Goal: Transaction & Acquisition: Purchase product/service

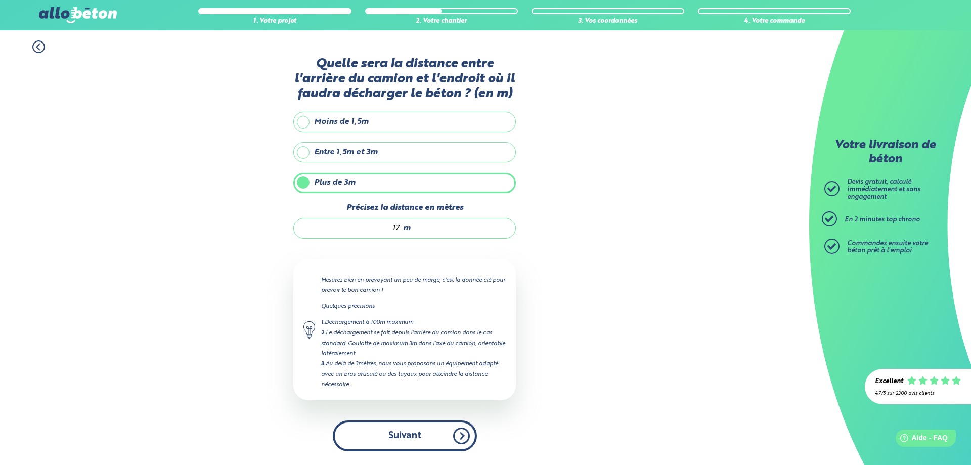
click at [455, 436] on button "Suivant" at bounding box center [405, 435] width 144 height 31
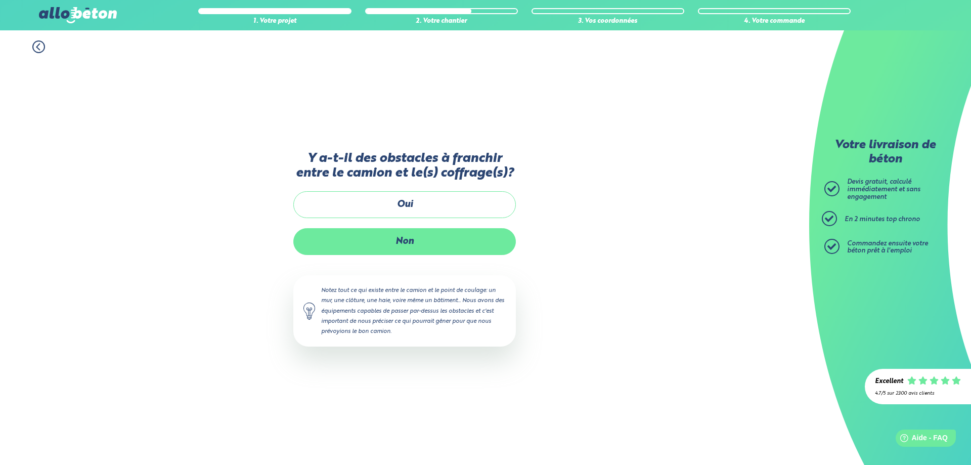
click at [410, 241] on label "Non" at bounding box center [404, 241] width 222 height 27
click at [0, 0] on input "Non" at bounding box center [0, 0] width 0 height 0
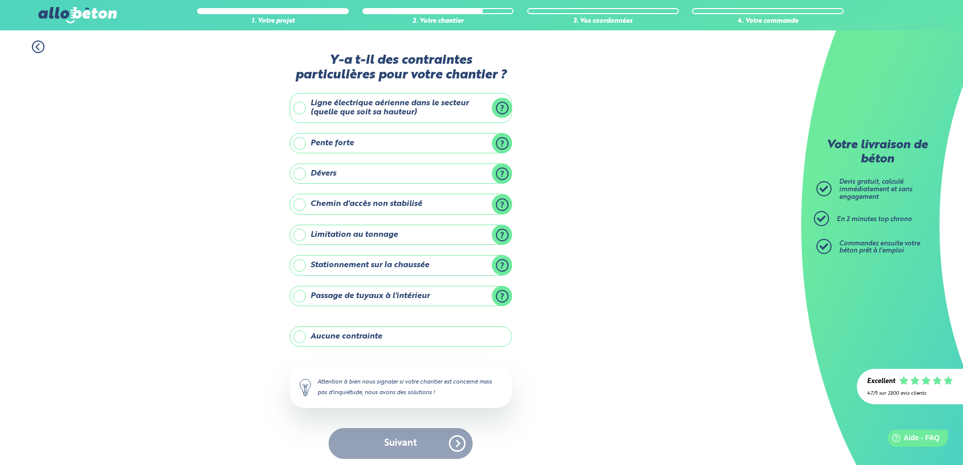
click at [332, 335] on label "Aucune contrainte" at bounding box center [401, 336] width 222 height 20
click at [0, 0] on input "Aucune contrainte" at bounding box center [0, 0] width 0 height 0
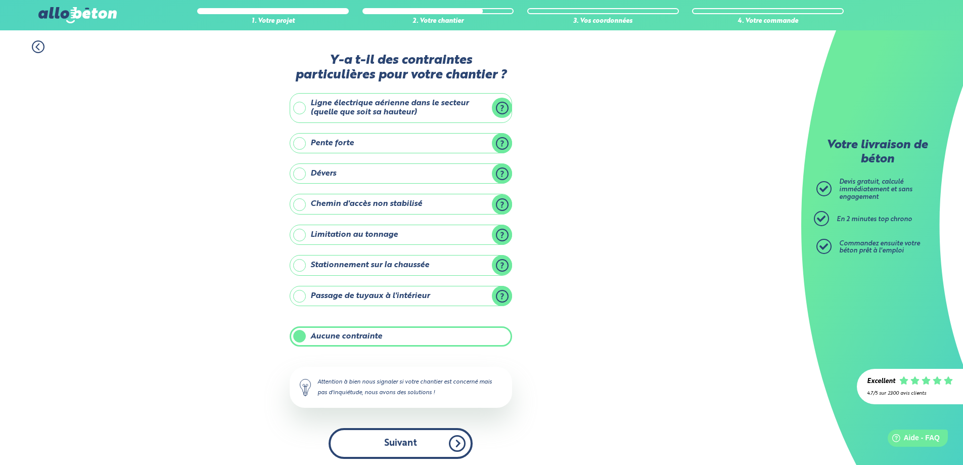
click at [442, 444] on button "Suivant" at bounding box center [401, 443] width 144 height 31
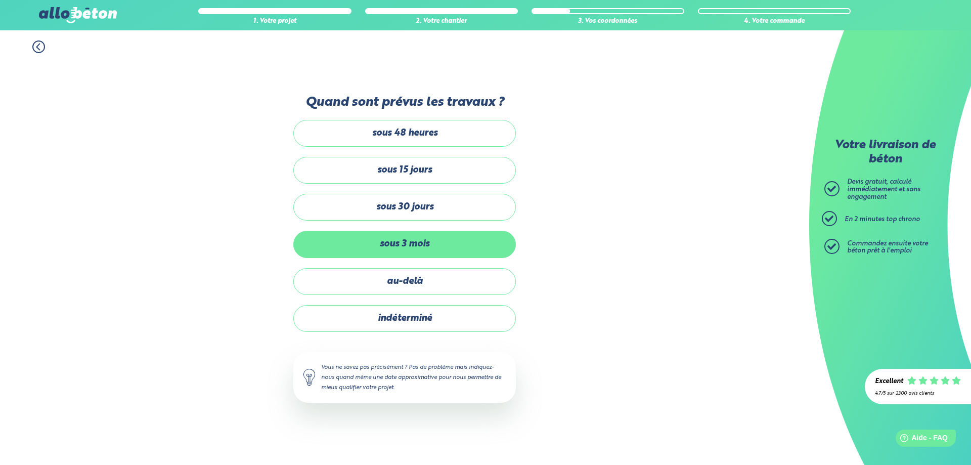
click at [388, 242] on label "sous 3 mois" at bounding box center [404, 244] width 222 height 27
click at [0, 0] on input "sous 3 mois" at bounding box center [0, 0] width 0 height 0
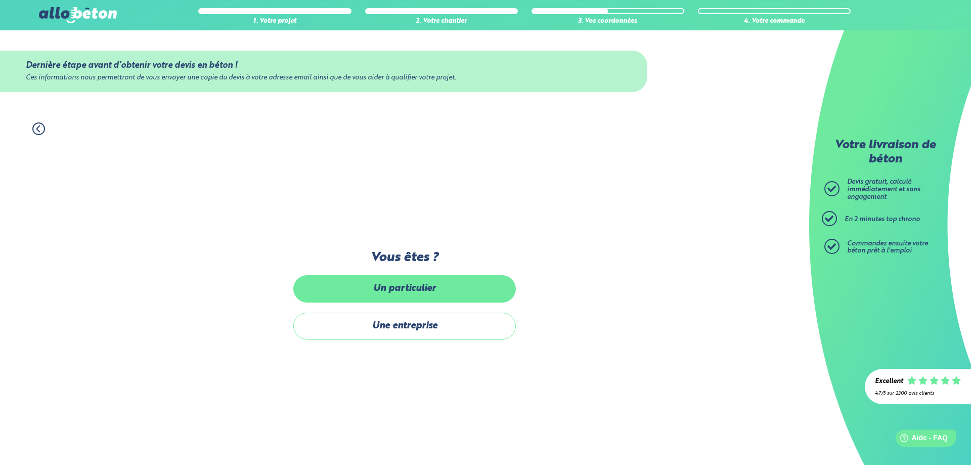
click at [425, 287] on label "Un particulier" at bounding box center [404, 288] width 222 height 27
click at [0, 0] on input "Un particulier" at bounding box center [0, 0] width 0 height 0
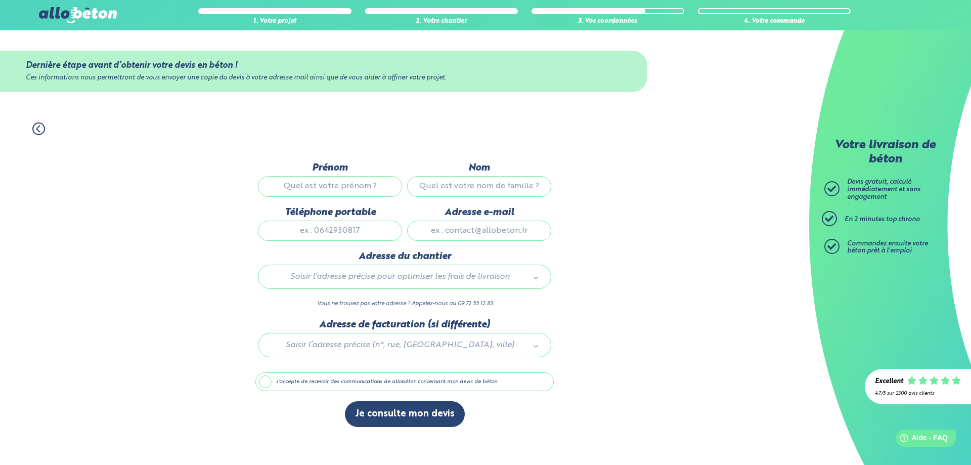
click at [330, 187] on input "Prénom" at bounding box center [330, 186] width 144 height 20
click at [319, 186] on input "Prénom" at bounding box center [330, 186] width 144 height 20
type input "George"
click at [447, 183] on input "Nom" at bounding box center [479, 186] width 144 height 20
type input "BULTAS"
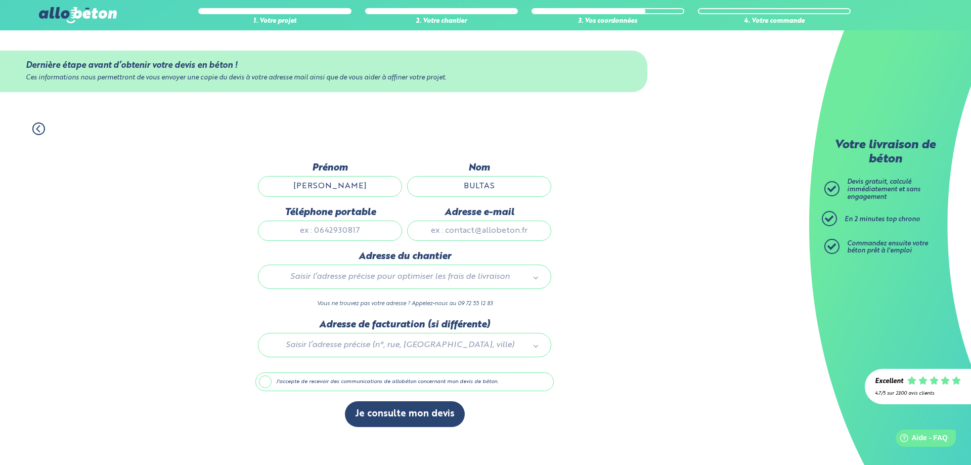
click at [360, 230] on input "Téléphone portable" at bounding box center [330, 230] width 144 height 20
click at [432, 228] on input "Adresse e-mail" at bounding box center [479, 230] width 144 height 20
paste input "rosny777@gmail.com"
type input "rosny777@gmail.com"
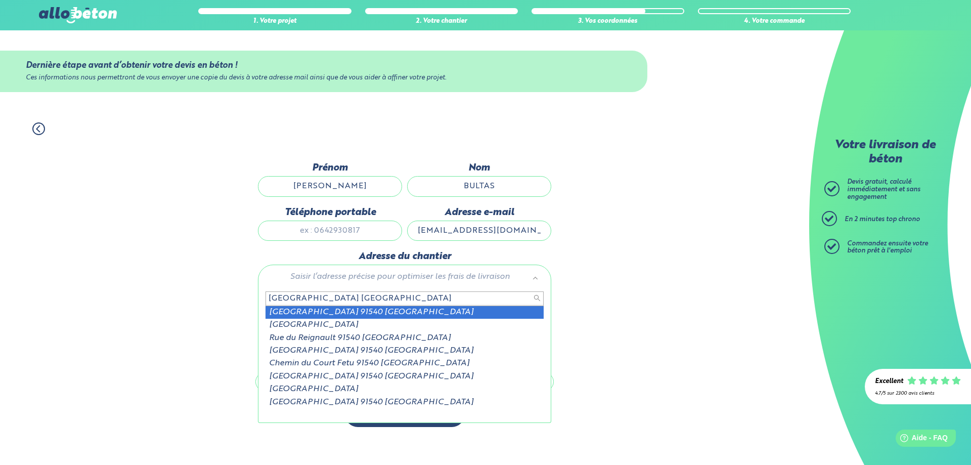
type input "rue du chateau 91540 fontenay"
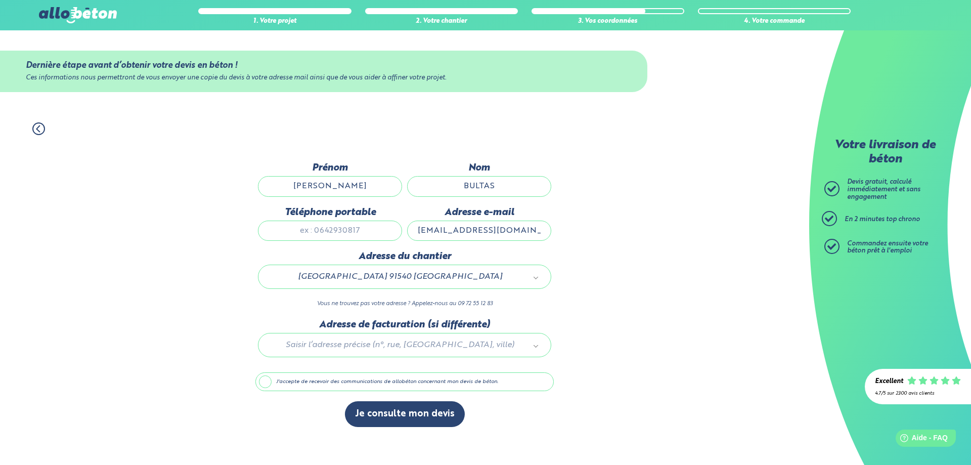
drag, startPoint x: 492, startPoint y: 277, endPoint x: 322, endPoint y: 272, distance: 169.5
click at [348, 298] on input "text" at bounding box center [404, 298] width 278 height 14
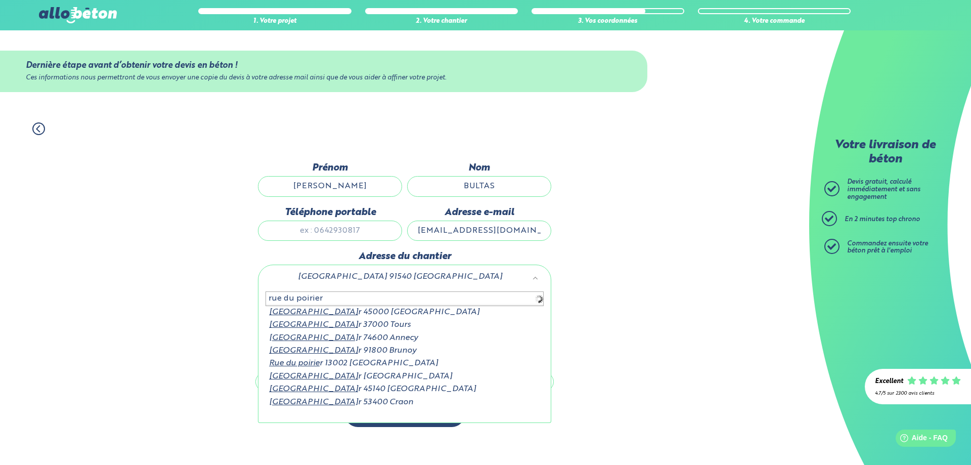
type input "rue du poirier"
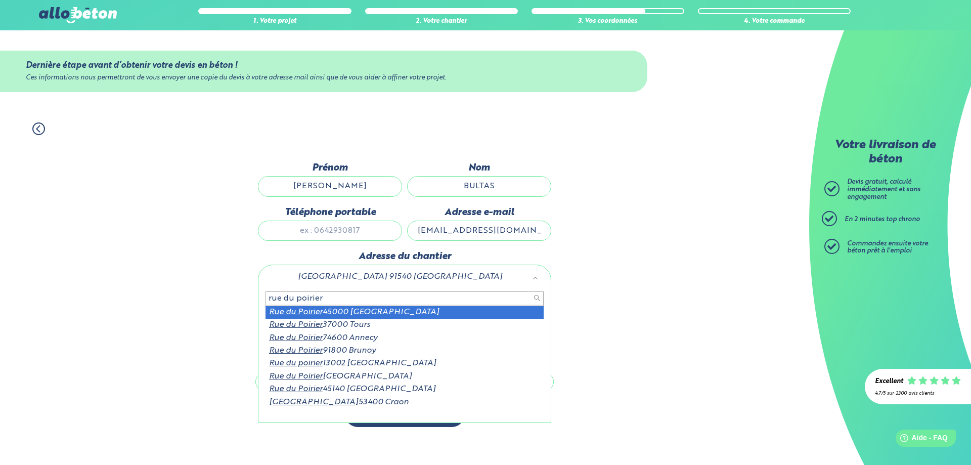
drag, startPoint x: 324, startPoint y: 298, endPoint x: 230, endPoint y: 301, distance: 93.6
click at [246, 300] on body "09 72 55 12 83 Conseils et Appel Gratuits nos produits le béton prêt à l'emploi…" at bounding box center [485, 232] width 971 height 465
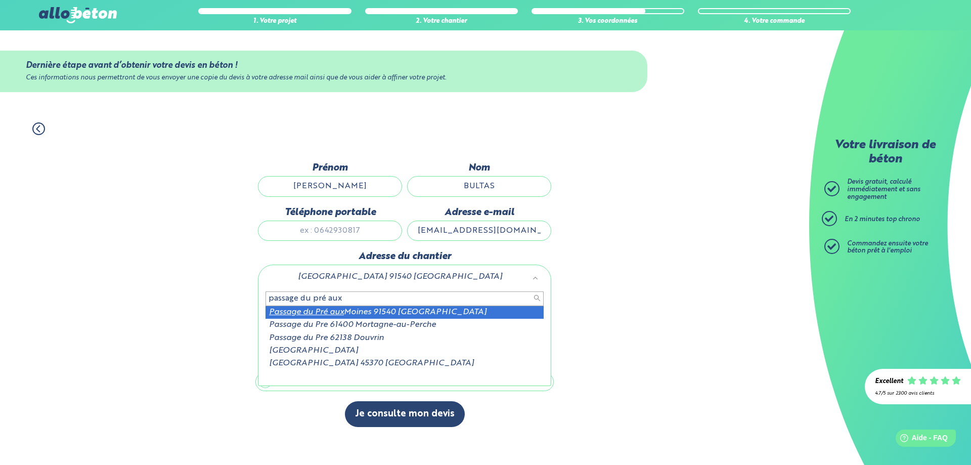
type input "passage du pré aux"
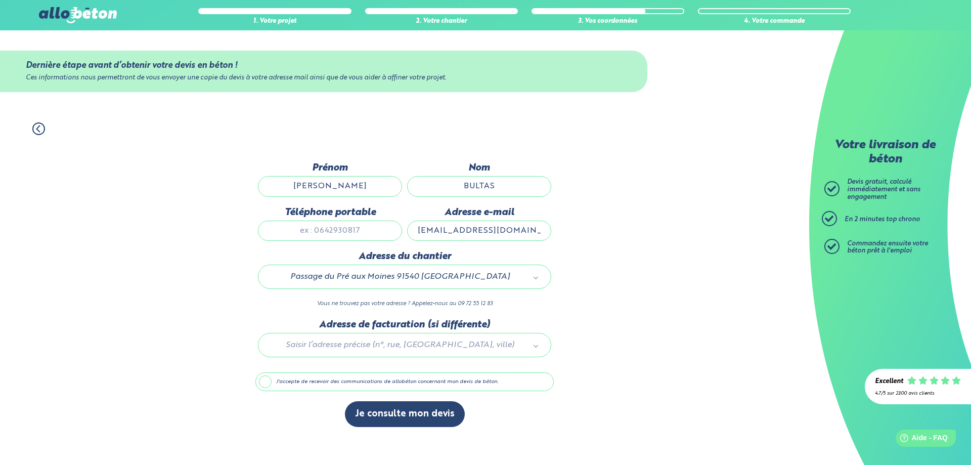
click at [261, 382] on label "J'accepte de recevoir des communications de allobéton concernant mon devis de b…" at bounding box center [404, 381] width 298 height 19
click at [0, 0] on input "J'accepte de recevoir des communications de allobéton concernant mon devis de b…" at bounding box center [0, 0] width 0 height 0
click at [262, 381] on label "J'accepte de recevoir des communications de allobéton concernant mon devis de b…" at bounding box center [404, 381] width 298 height 19
click at [0, 0] on input "J'accepte de recevoir des communications de allobéton concernant mon devis de b…" at bounding box center [0, 0] width 0 height 0
click at [411, 411] on button "Je consulte mon devis" at bounding box center [405, 414] width 120 height 26
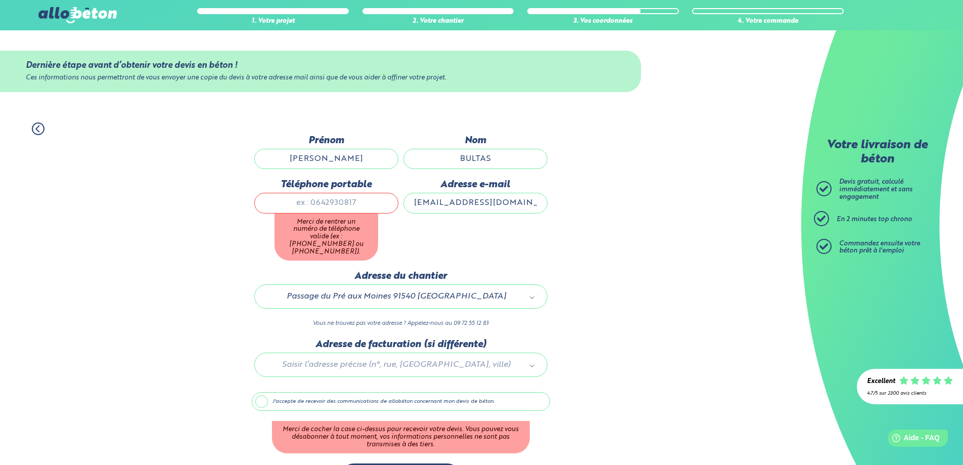
click at [325, 198] on input "Téléphone portable" at bounding box center [326, 203] width 144 height 20
type input "0605325458"
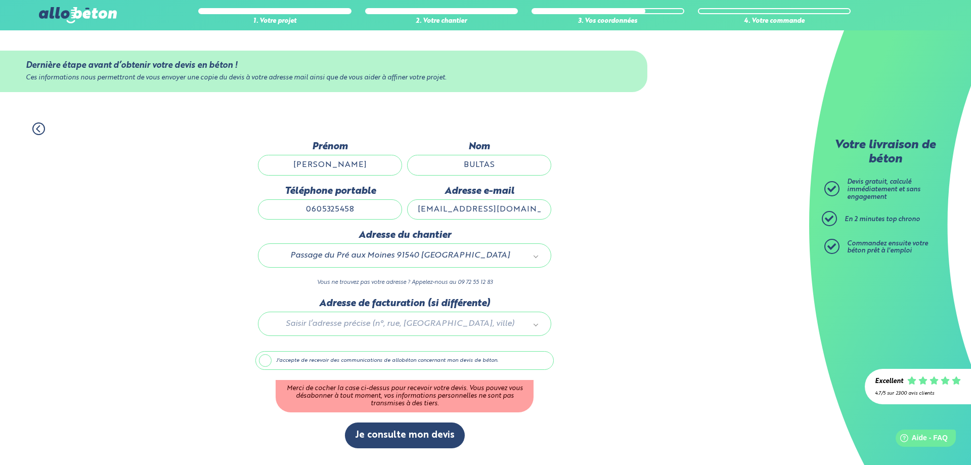
click at [617, 298] on div "1. Votre projet 2. Votre chantier 3. Vos coordonnées 4. Votre commande Dernière…" at bounding box center [404, 288] width 809 height 352
click at [414, 431] on button "Je consulte mon devis" at bounding box center [405, 435] width 120 height 26
click at [259, 359] on label "J'accepte de recevoir des communications de allobéton concernant mon devis de b…" at bounding box center [404, 360] width 298 height 19
click at [0, 0] on input "J'accepte de recevoir des communications de allobéton concernant mon devis de b…" at bounding box center [0, 0] width 0 height 0
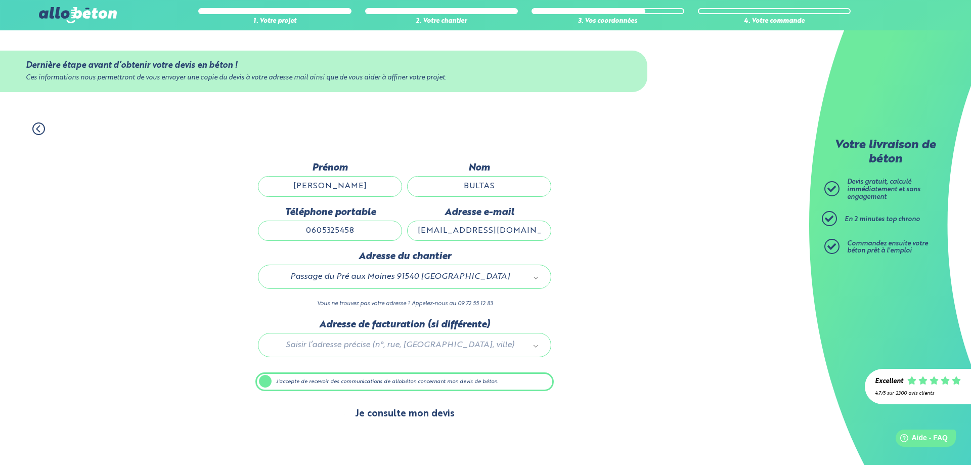
click at [409, 413] on button "Je consulte mon devis" at bounding box center [405, 414] width 120 height 26
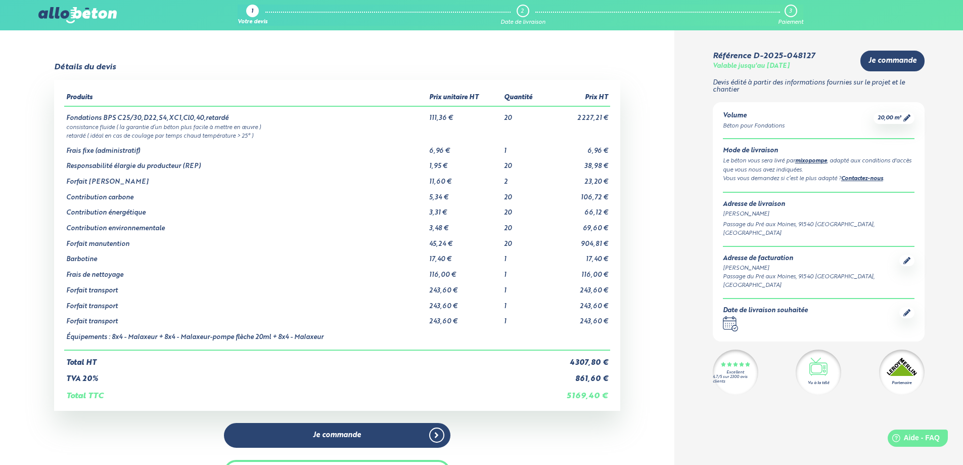
scroll to position [51, 0]
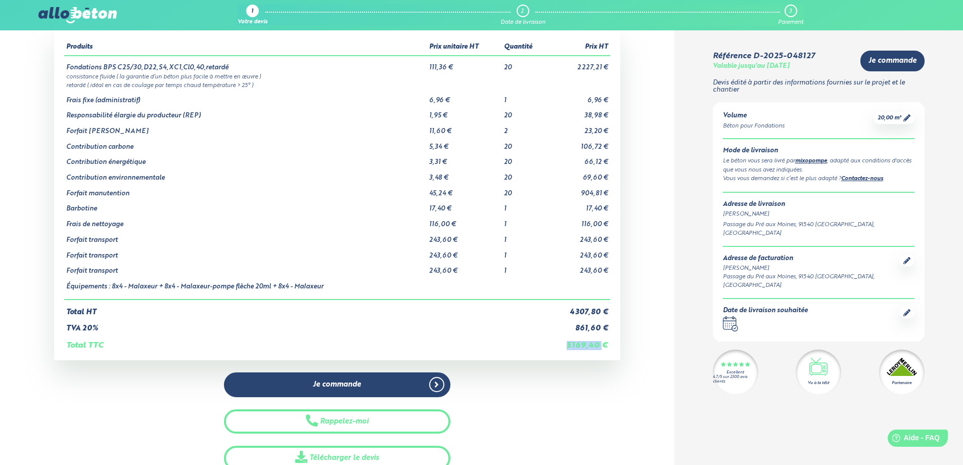
drag, startPoint x: 565, startPoint y: 346, endPoint x: 605, endPoint y: 345, distance: 39.5
click at [605, 345] on td "5 169,40 €" at bounding box center [578, 341] width 63 height 17
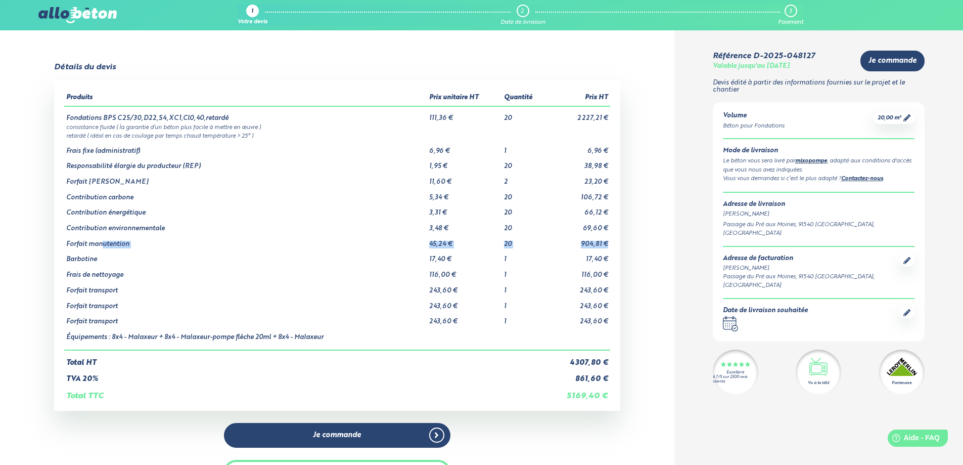
drag, startPoint x: 104, startPoint y: 242, endPoint x: 607, endPoint y: 242, distance: 502.6
click at [607, 242] on tr "Forfait manutention 45,24 € 20 904,81 €" at bounding box center [337, 241] width 546 height 16
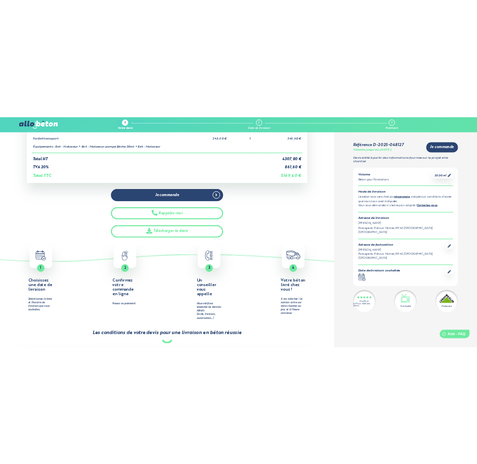
scroll to position [303, 0]
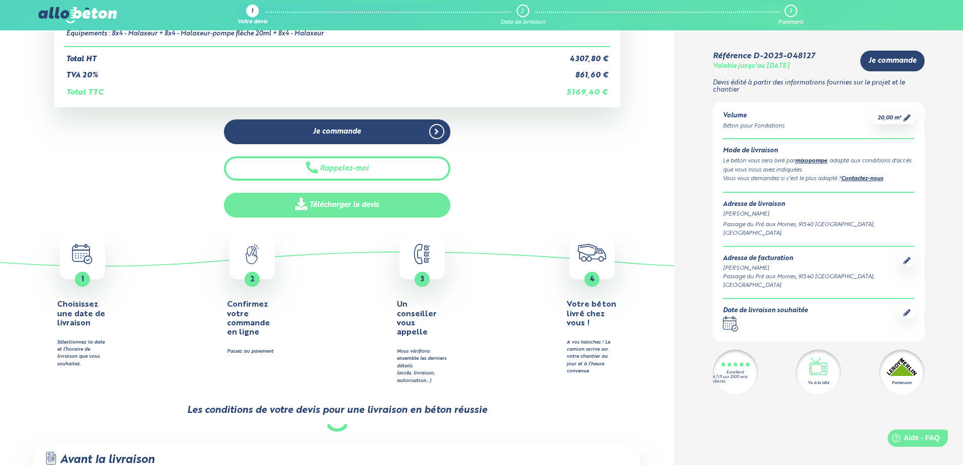
click at [354, 201] on link "Télécharger le devis" at bounding box center [337, 205] width 227 height 25
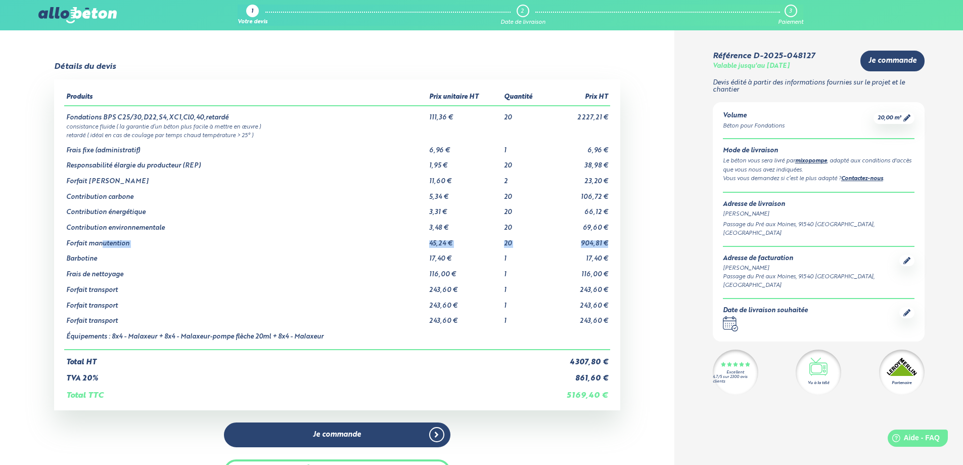
scroll to position [0, 0]
click at [247, 252] on td "Barbotine" at bounding box center [246, 256] width 364 height 16
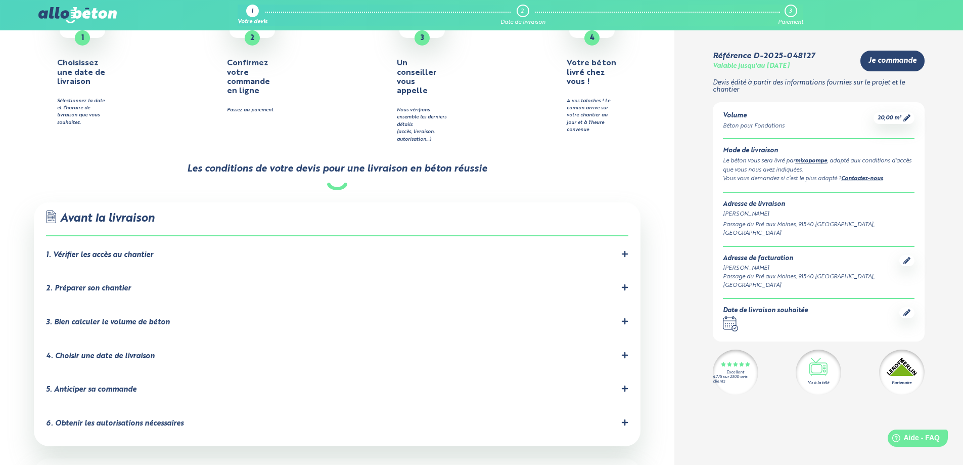
scroll to position [556, 0]
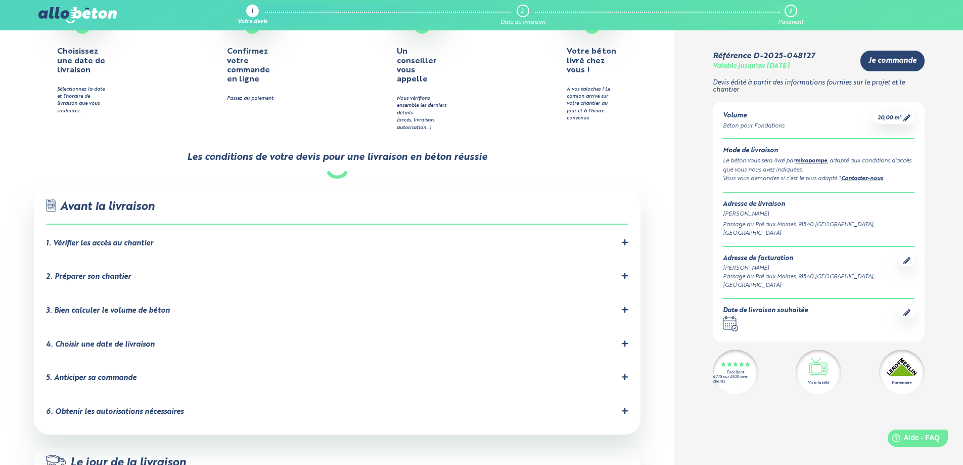
click at [625, 239] on icon at bounding box center [625, 242] width 6 height 6
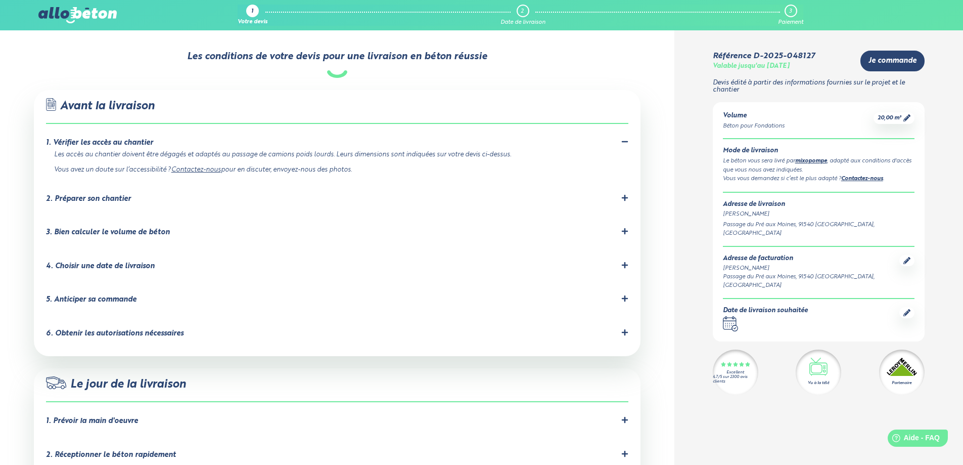
scroll to position [657, 0]
click at [626, 194] on icon at bounding box center [625, 197] width 6 height 6
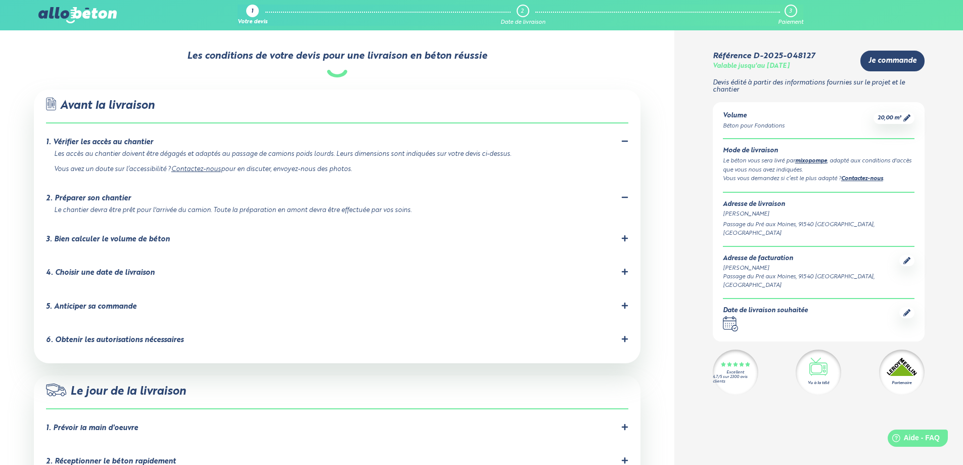
click at [627, 235] on icon at bounding box center [624, 238] width 7 height 7
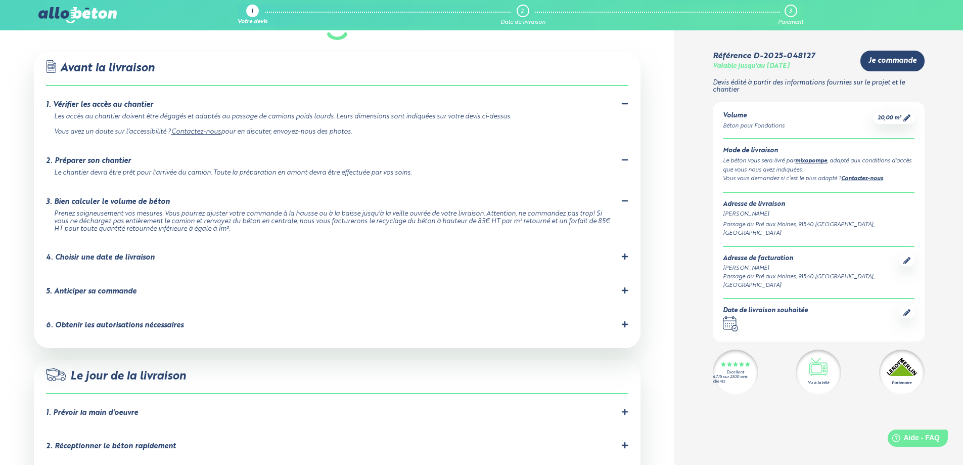
scroll to position [759, 0]
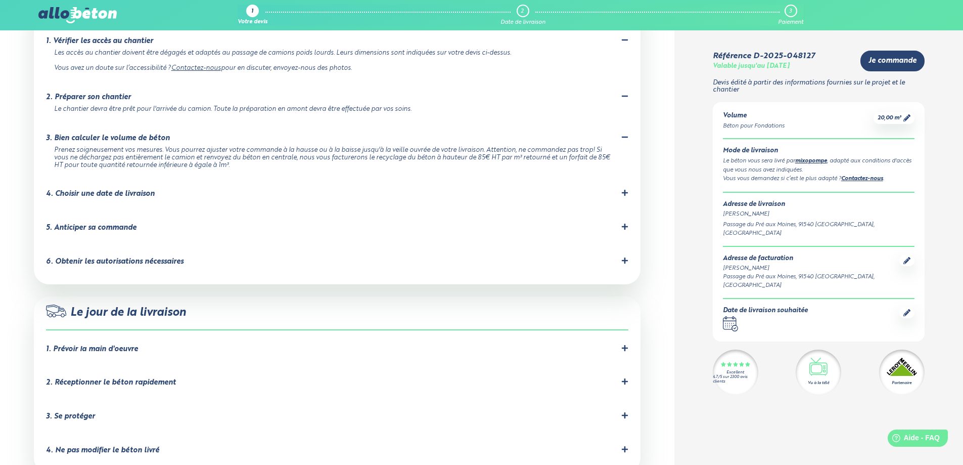
click at [625, 190] on icon at bounding box center [625, 193] width 6 height 6
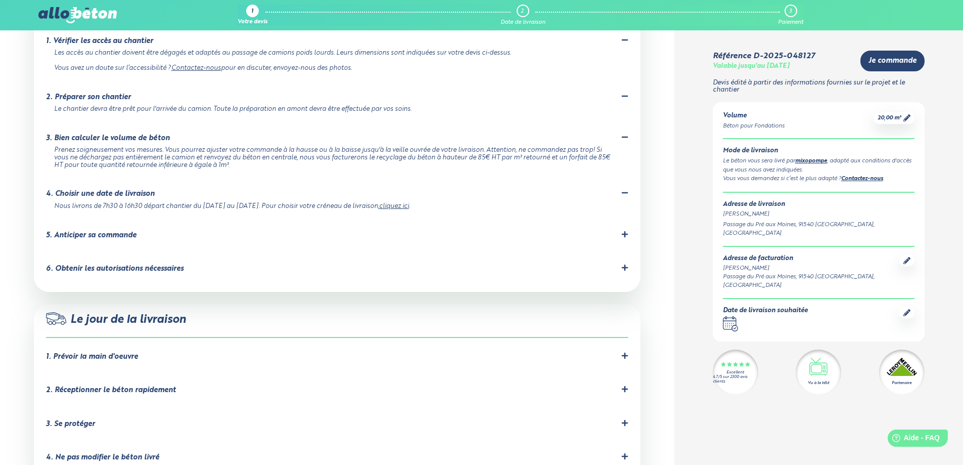
click at [626, 220] on li "5. Anticiper sa commande Le nombre de créneaux de [GEOGRAPHIC_DATA] est limité.…" at bounding box center [337, 237] width 583 height 34
click at [626, 231] on icon at bounding box center [624, 234] width 7 height 7
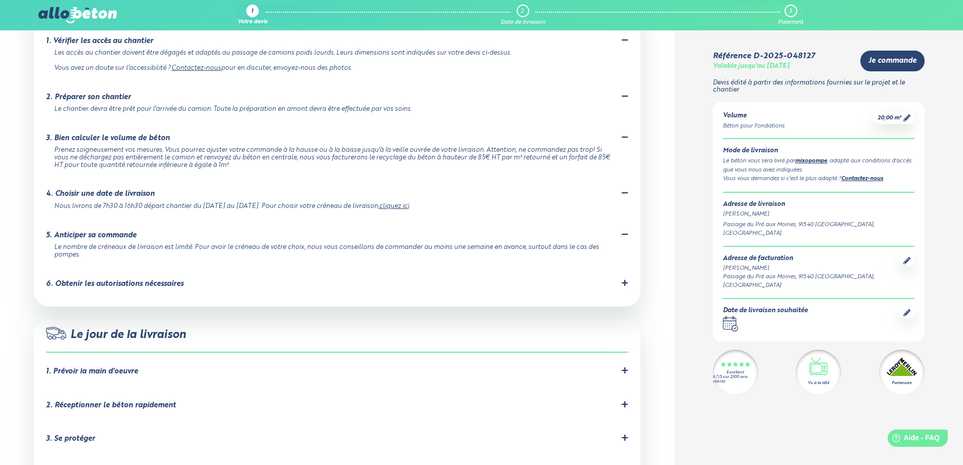
click at [625, 280] on icon at bounding box center [625, 283] width 6 height 6
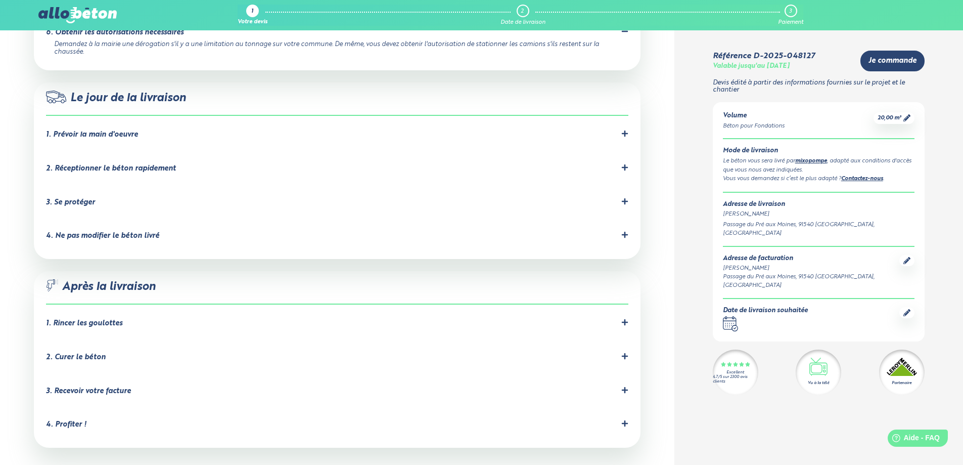
scroll to position [1011, 0]
click at [173, 128] on div "1. Prévoir la main d'oeuvre" at bounding box center [337, 133] width 583 height 10
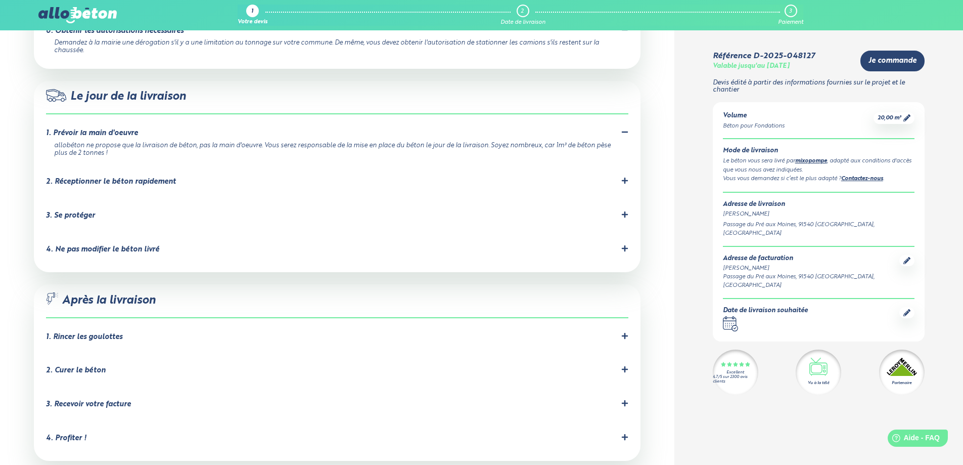
click at [172, 177] on div "2. Réceptionner le béton rapidement" at bounding box center [111, 181] width 130 height 9
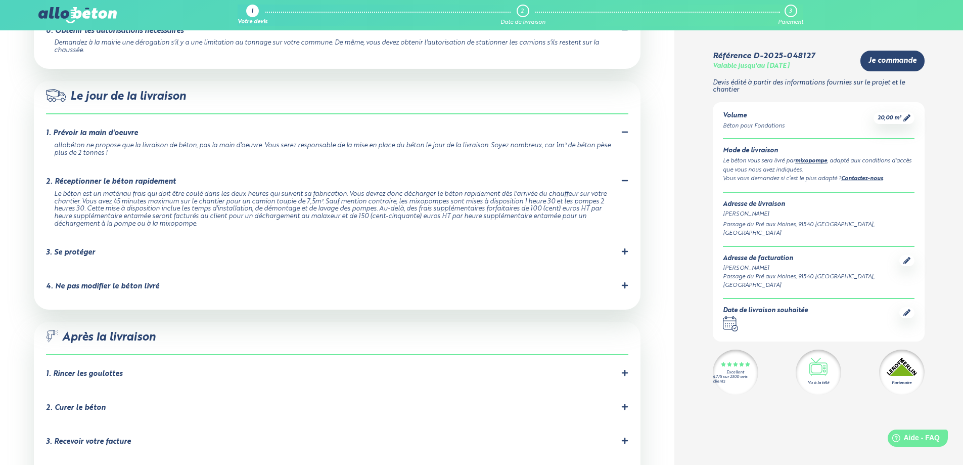
click at [91, 248] on div "3. Se protéger" at bounding box center [70, 252] width 49 height 9
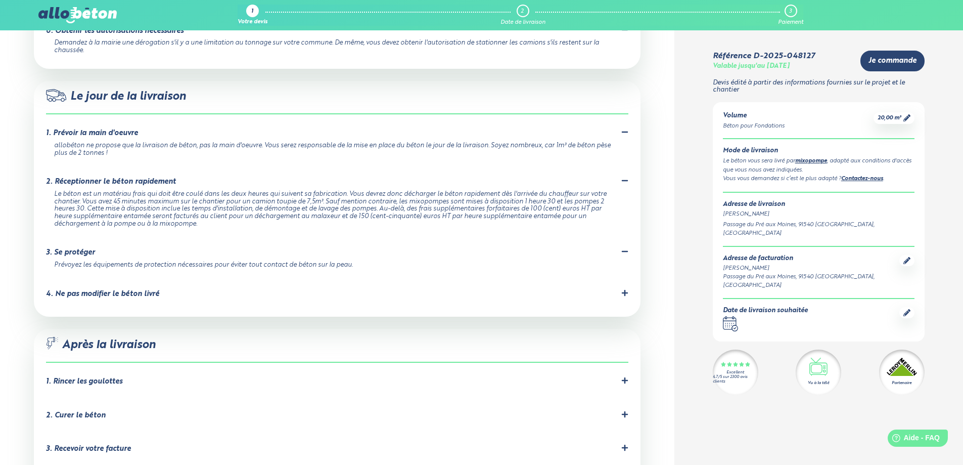
click at [130, 290] on div "4. Ne pas modifier le béton livré" at bounding box center [102, 294] width 113 height 9
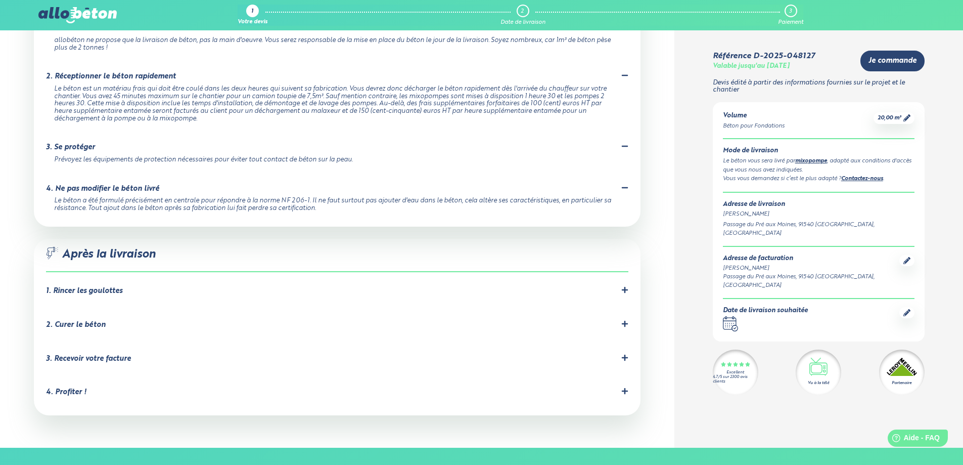
scroll to position [1163, 0]
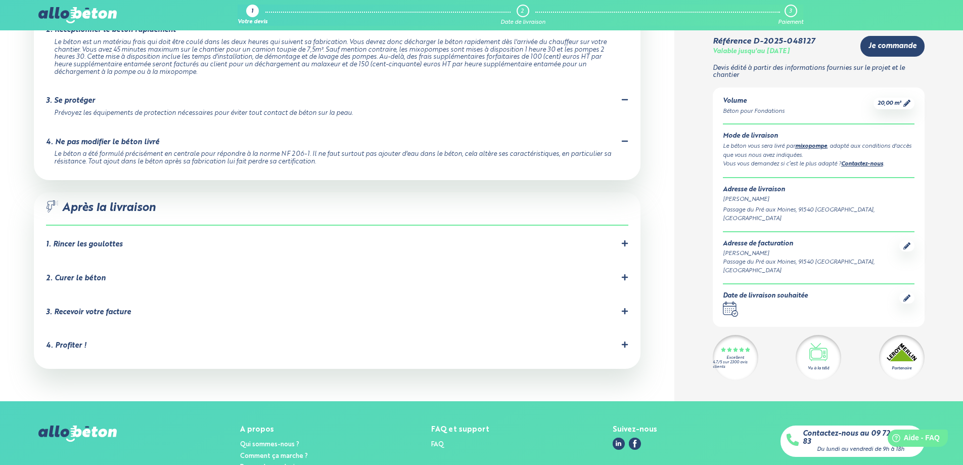
click at [109, 240] on div "1. Rincer les goulottes" at bounding box center [84, 244] width 76 height 9
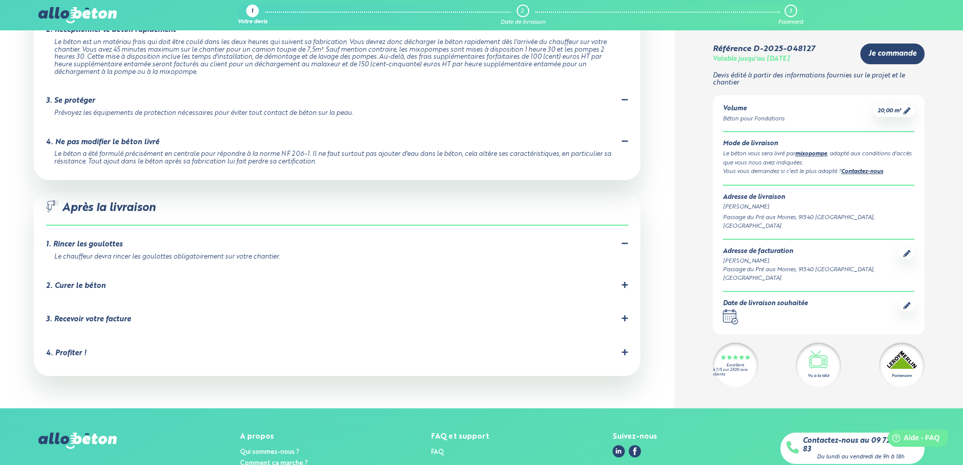
click at [94, 282] on div "2. Curer le béton" at bounding box center [76, 286] width 60 height 9
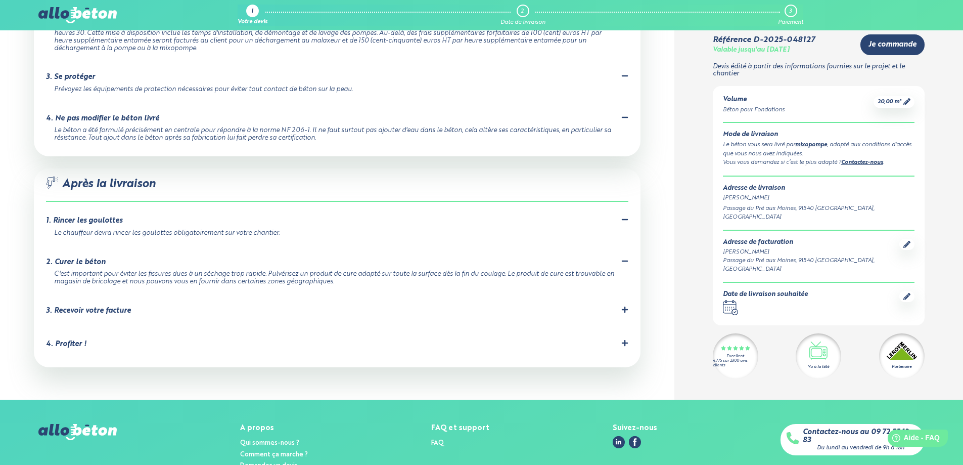
scroll to position [1209, 0]
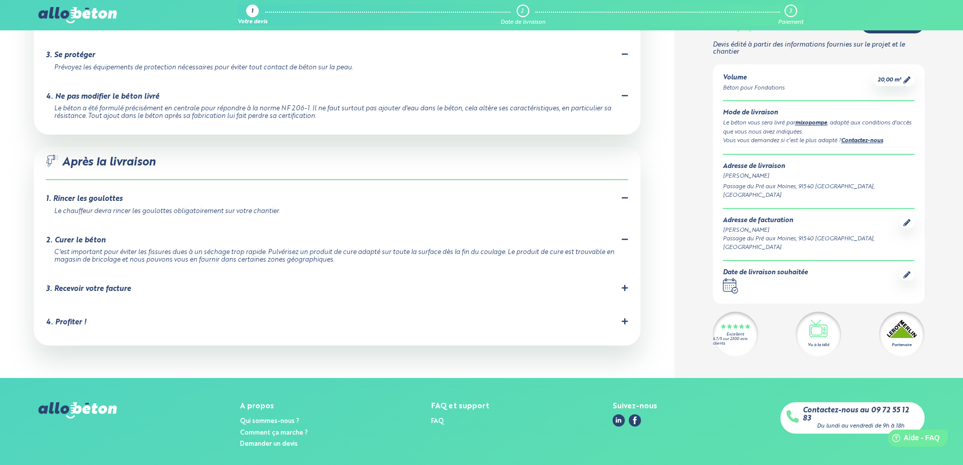
click at [103, 285] on div "3. Recevoir votre facture" at bounding box center [88, 289] width 85 height 9
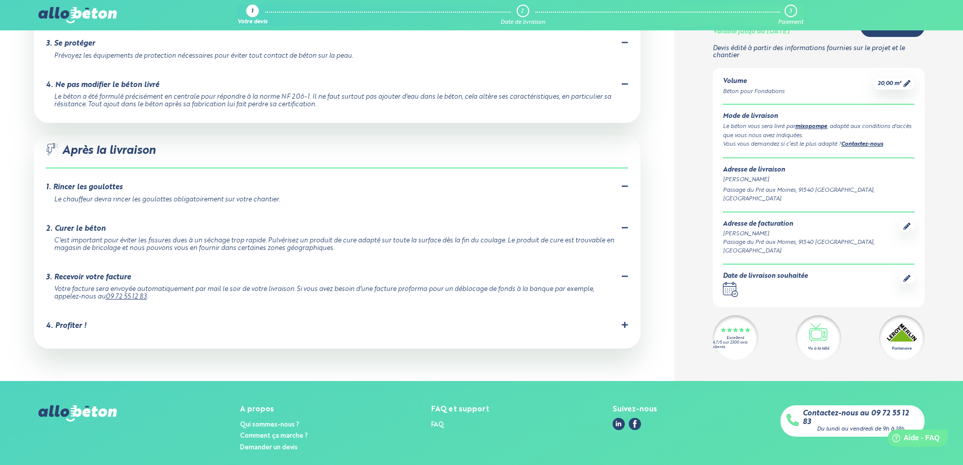
scroll to position [1223, 0]
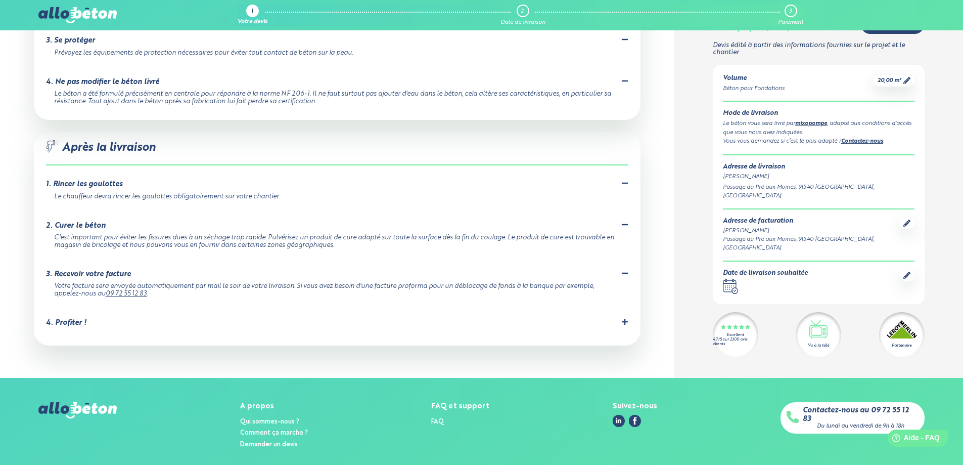
click at [74, 319] on div "4. Profiter !" at bounding box center [66, 323] width 40 height 9
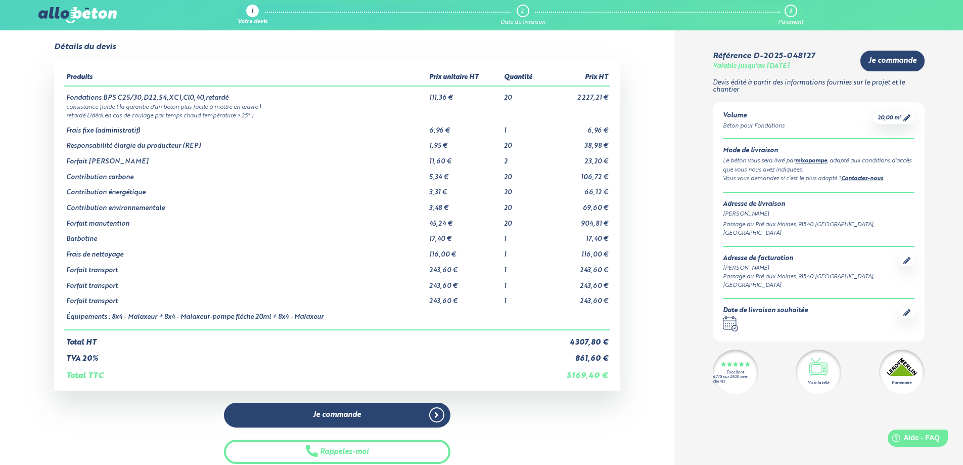
scroll to position [17, 0]
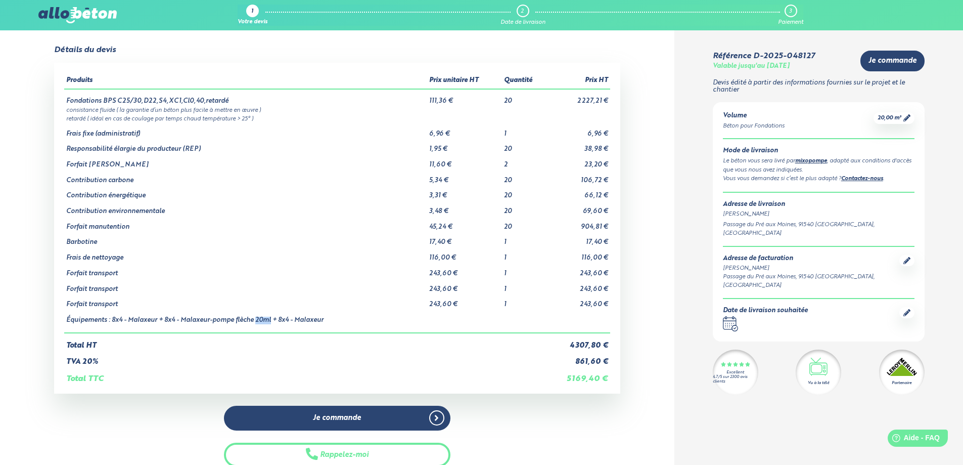
drag, startPoint x: 272, startPoint y: 319, endPoint x: 256, endPoint y: 321, distance: 15.2
click at [256, 321] on td "Équipements : 8x4 - Malaxeur + 8x4 - Malaxeur-pompe flèche 20ml + 8x4 - Malaxeur" at bounding box center [246, 320] width 364 height 24
click at [260, 321] on td "Équipements : 8x4 - Malaxeur + 8x4 - Malaxeur-pompe flèche 20ml + 8x4 - Malaxeur" at bounding box center [246, 320] width 364 height 24
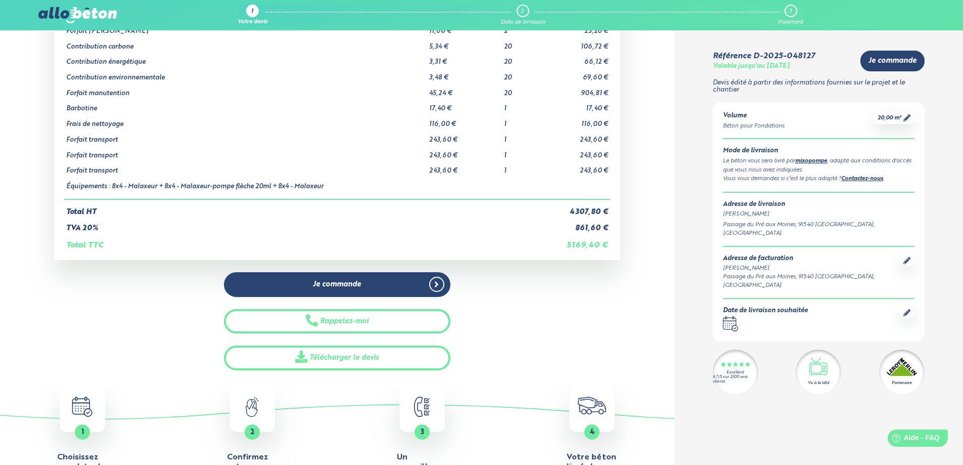
scroll to position [152, 0]
